Goal: Navigation & Orientation: Find specific page/section

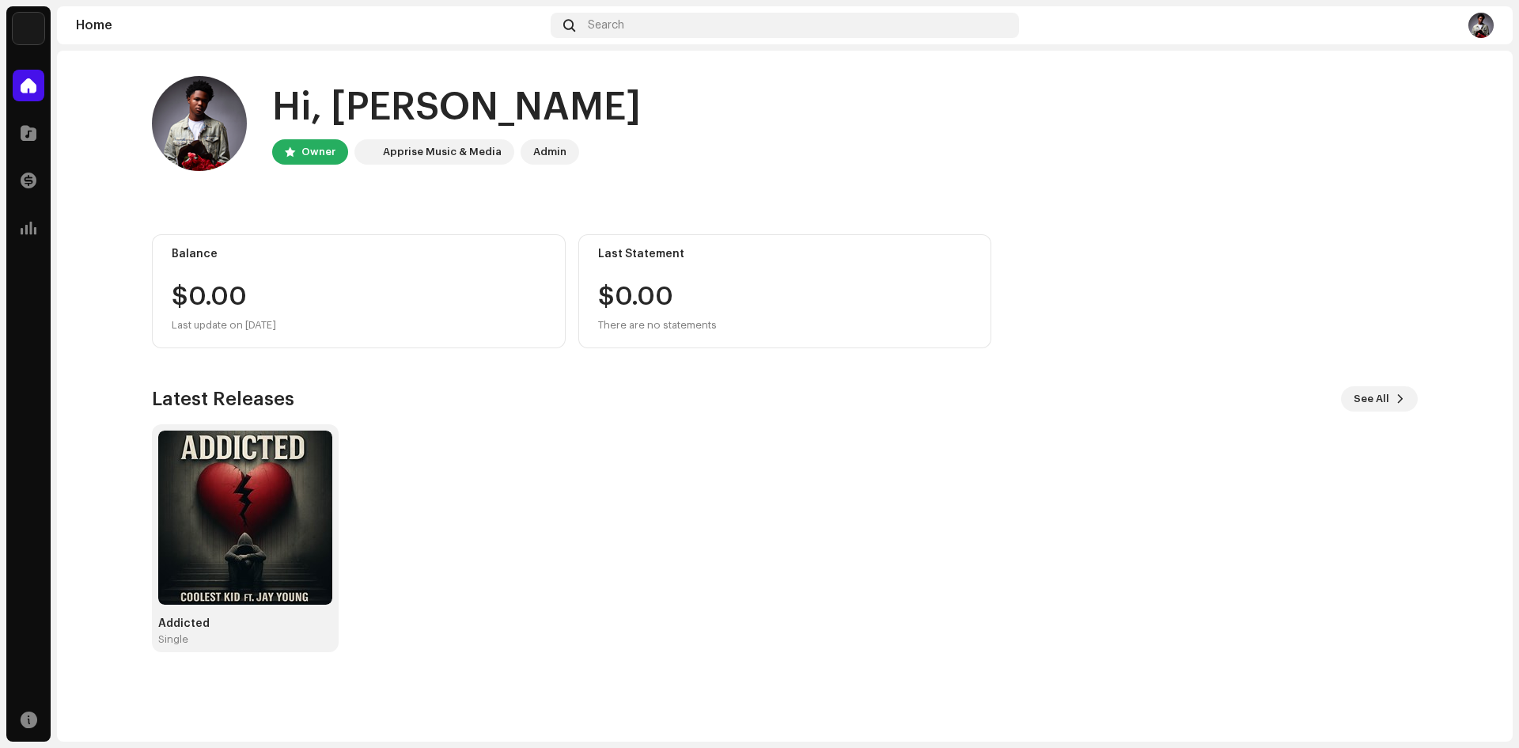
click at [709, 147] on div "Hi, [PERSON_NAME] Owner Apprise Music & Media Admin" at bounding box center [785, 123] width 1266 height 95
click at [727, 127] on div "Hi, [PERSON_NAME] Owner Apprise Music & Media Admin" at bounding box center [785, 123] width 1266 height 95
click at [728, 127] on div "Hi, [PERSON_NAME] Owner Apprise Music & Media Admin" at bounding box center [785, 123] width 1266 height 95
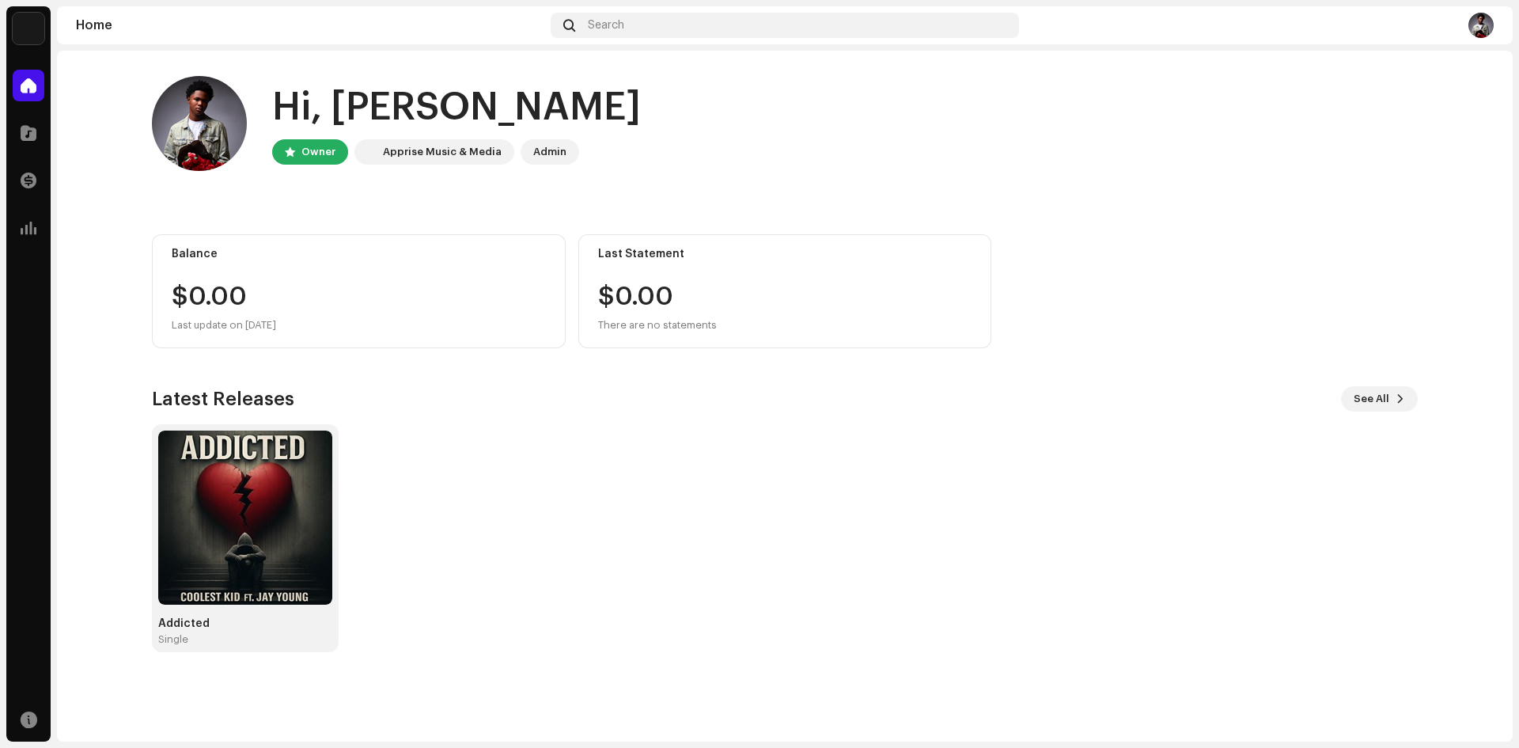
click at [699, 444] on div "Addicted Single" at bounding box center [779, 538] width 1266 height 228
click at [1090, 410] on div "Latest Releases See All" at bounding box center [785, 398] width 1266 height 25
click at [1483, 28] on img at bounding box center [1480, 25] width 25 height 25
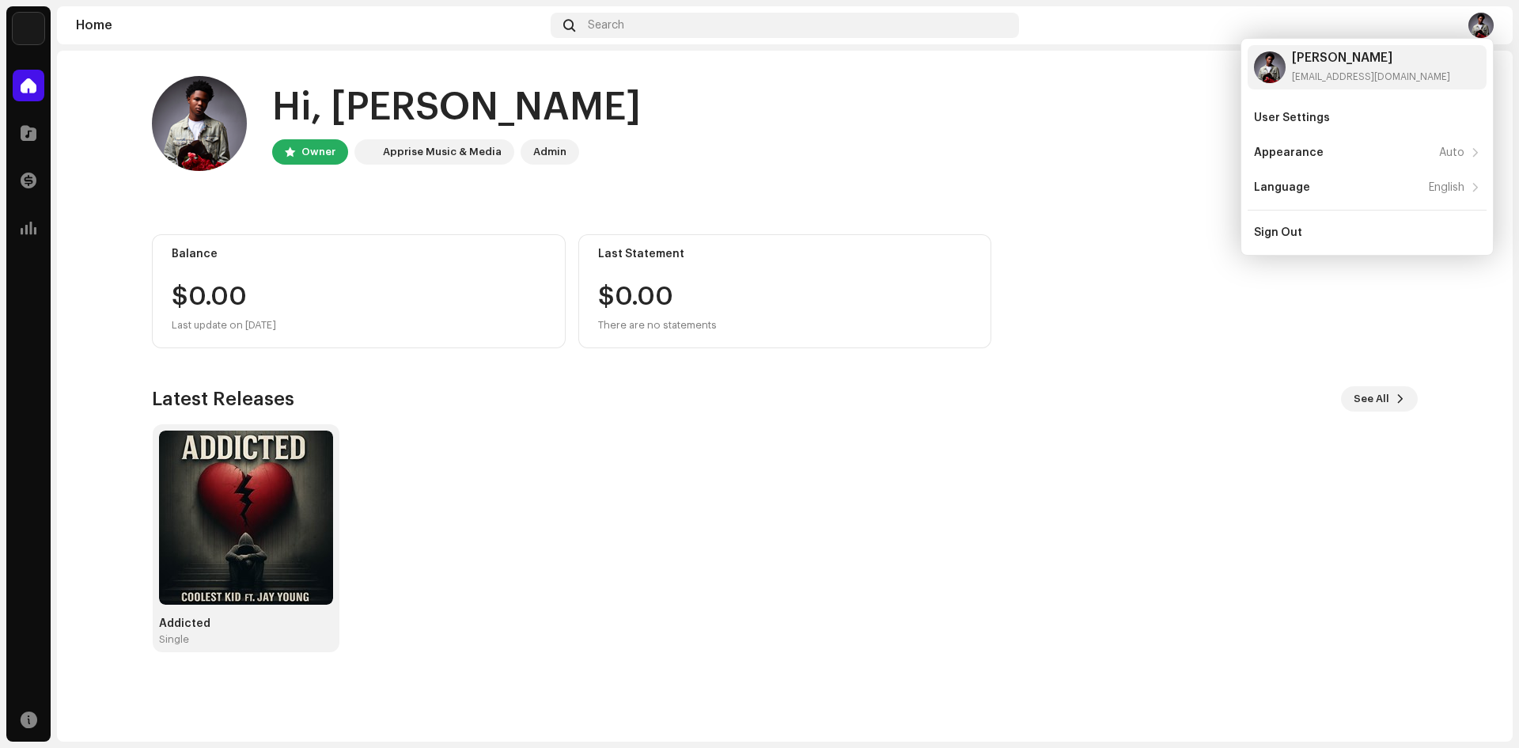
click at [1268, 441] on div "Addicted Single" at bounding box center [779, 538] width 1266 height 228
click at [844, 142] on div "Hi, [PERSON_NAME] Owner Apprise Music & Media Admin" at bounding box center [785, 123] width 1266 height 95
